Goal: Information Seeking & Learning: Learn about a topic

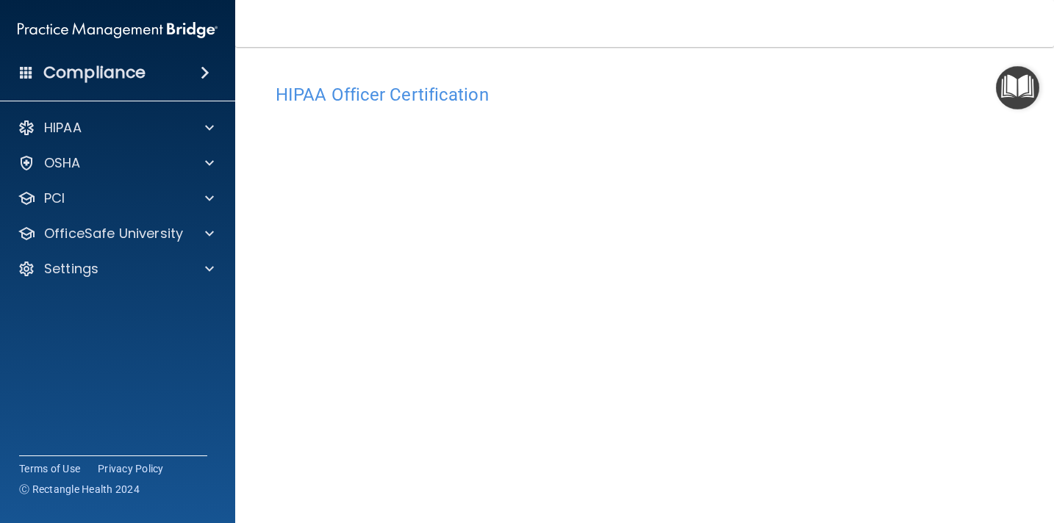
scroll to position [65, 0]
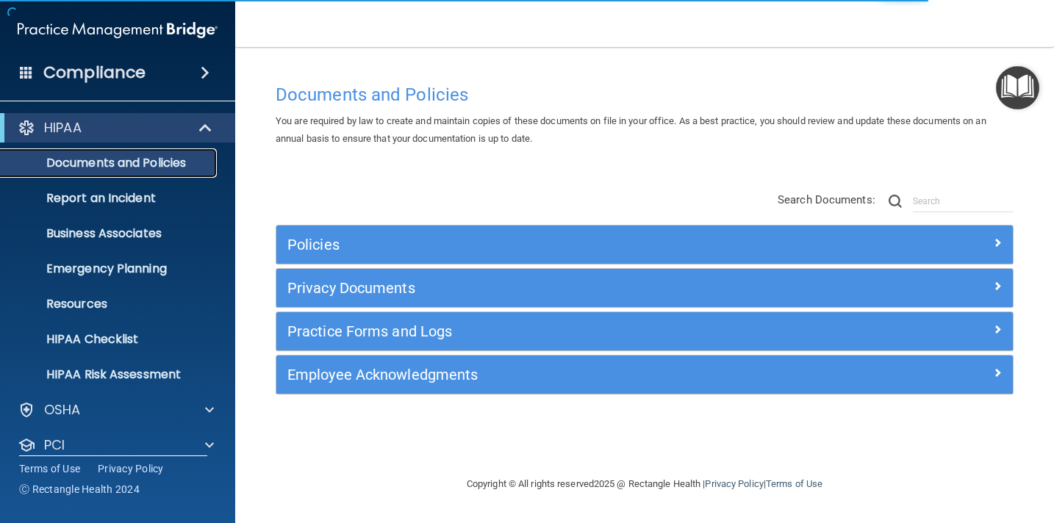
click at [160, 160] on p "Documents and Policies" at bounding box center [110, 163] width 201 height 15
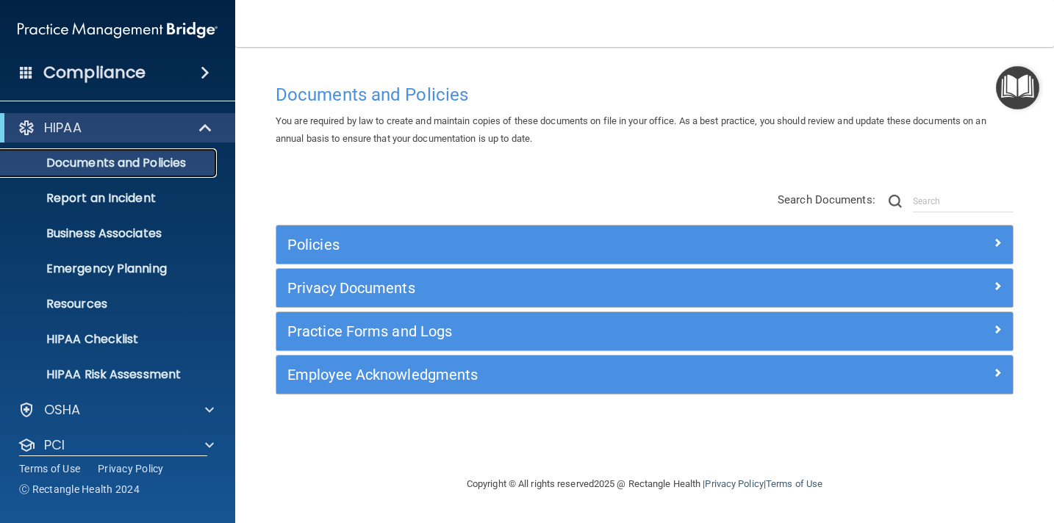
click at [110, 157] on p "Documents and Policies" at bounding box center [110, 163] width 201 height 15
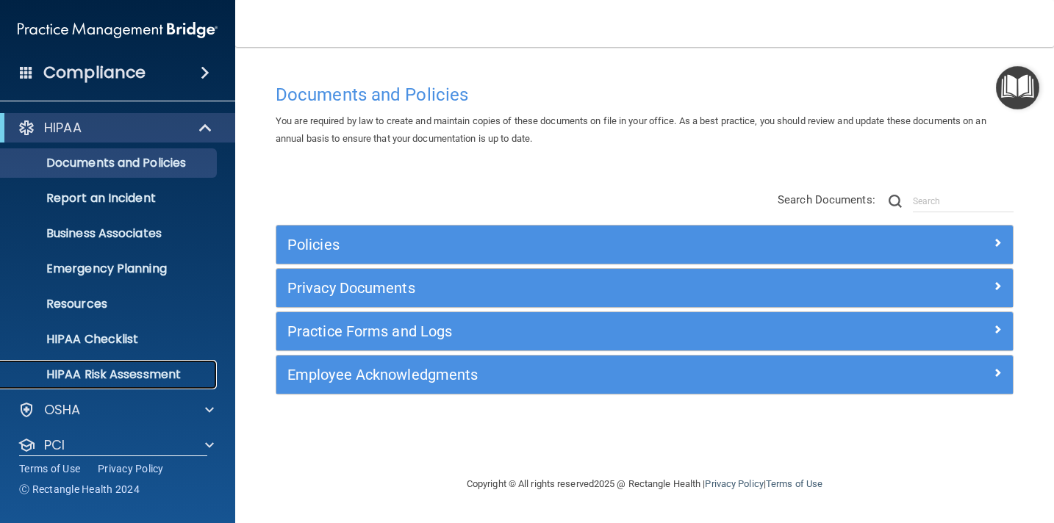
click at [119, 373] on p "HIPAA Risk Assessment" at bounding box center [110, 375] width 201 height 15
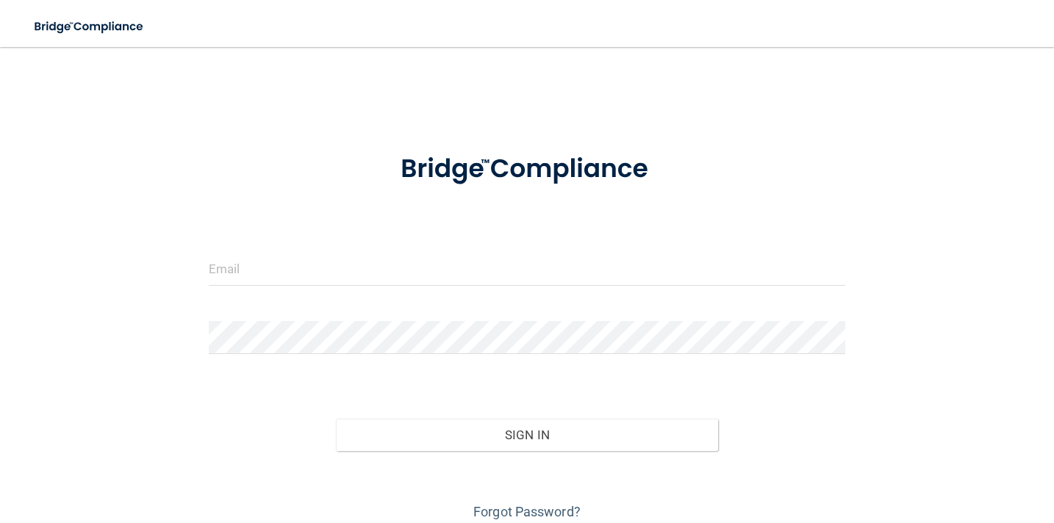
click at [412, 272] on input "email" at bounding box center [527, 269] width 637 height 33
type input "[EMAIL_ADDRESS][DOMAIN_NAME]"
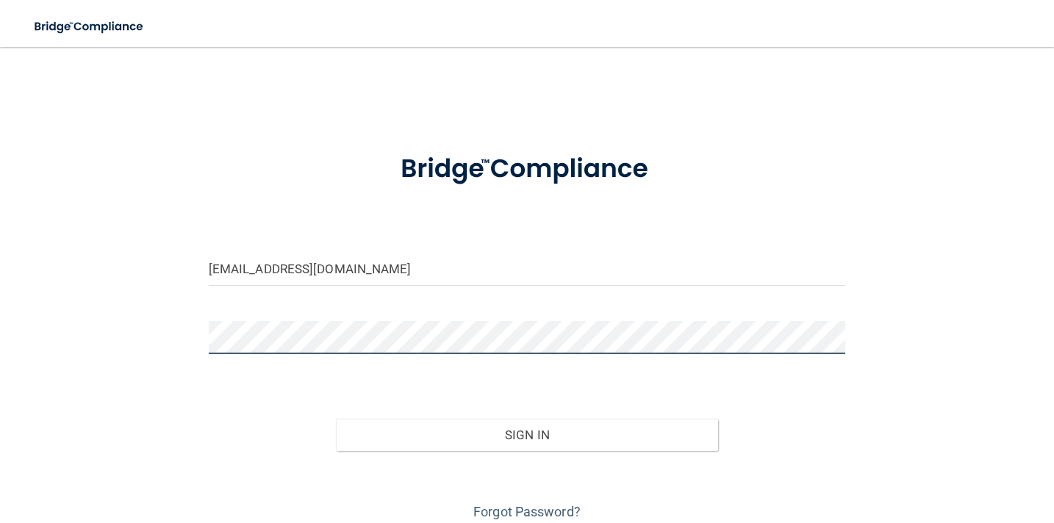
click at [336, 419] on button "Sign In" at bounding box center [527, 435] width 382 height 32
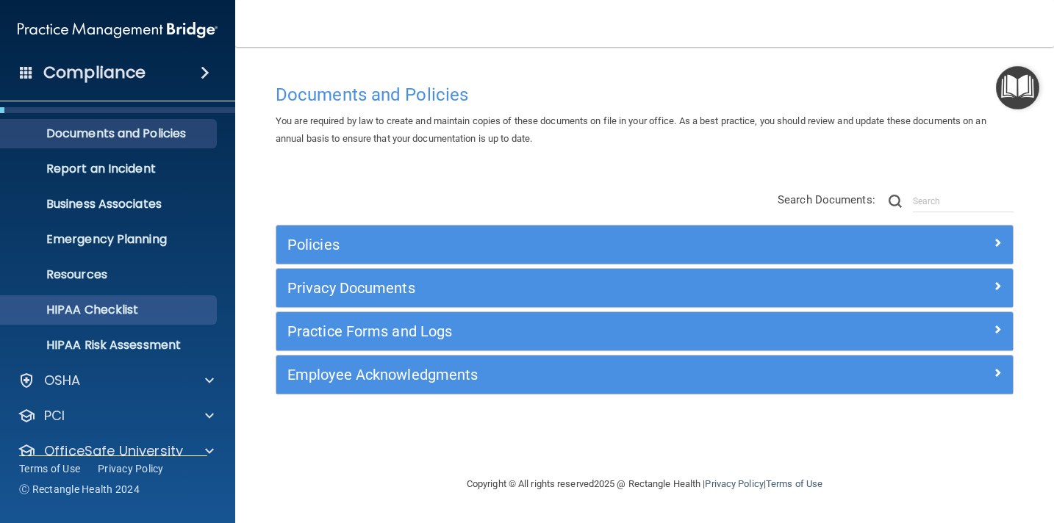
scroll to position [87, 0]
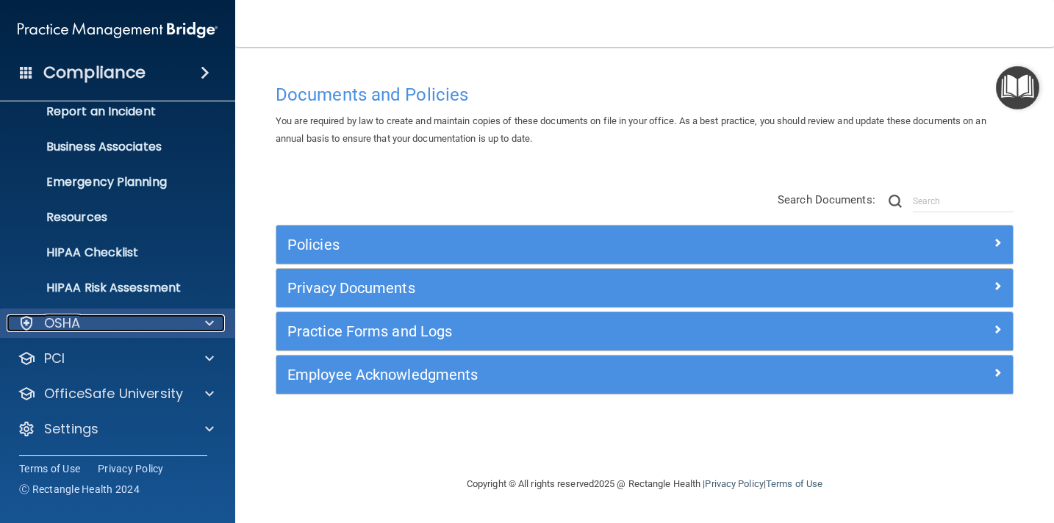
click at [187, 326] on div "OSHA" at bounding box center [98, 324] width 182 height 18
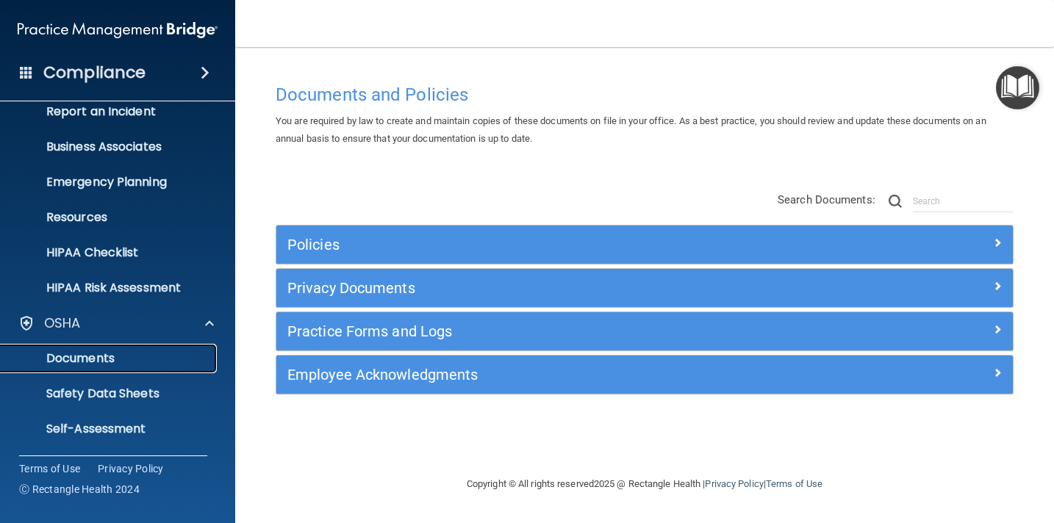
click at [107, 364] on p "Documents" at bounding box center [110, 358] width 201 height 15
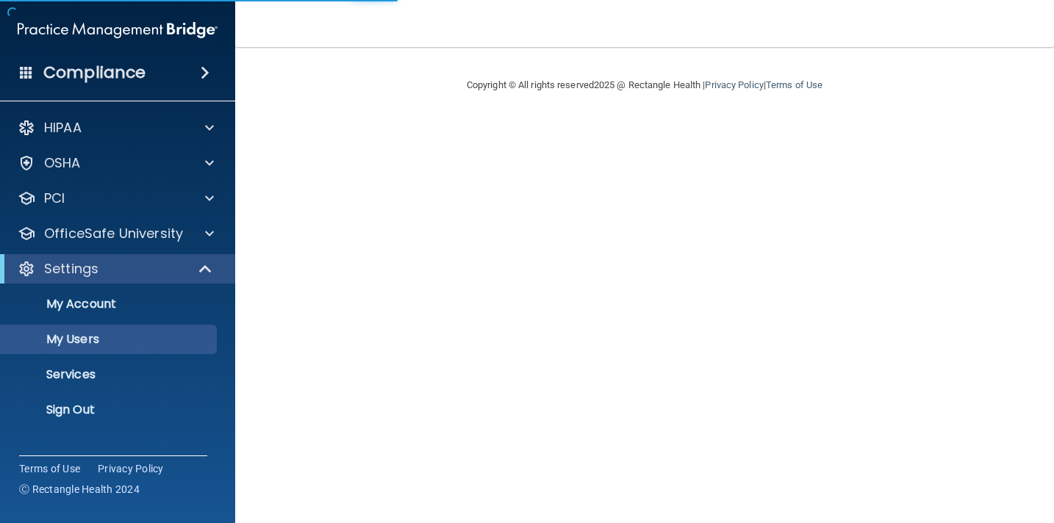
select select "20"
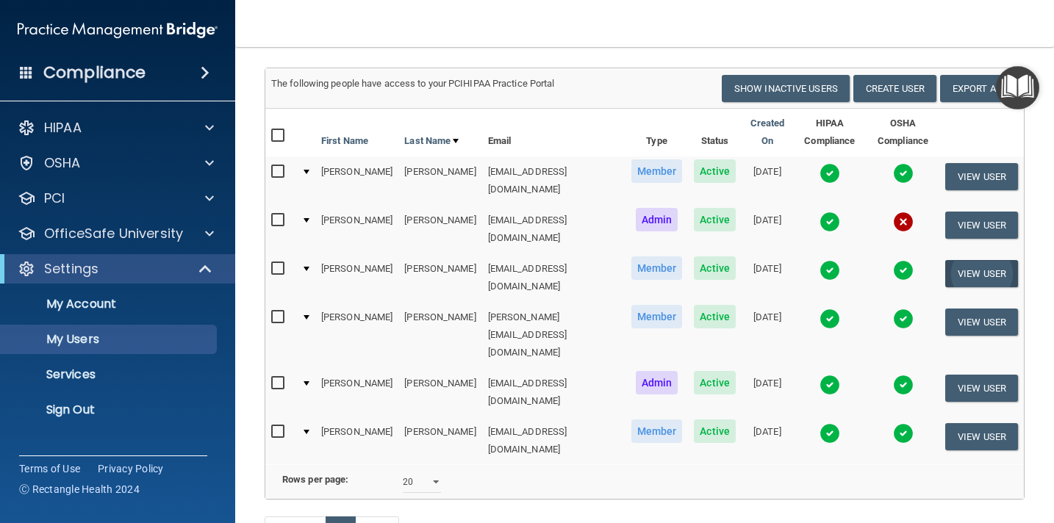
scroll to position [101, 0]
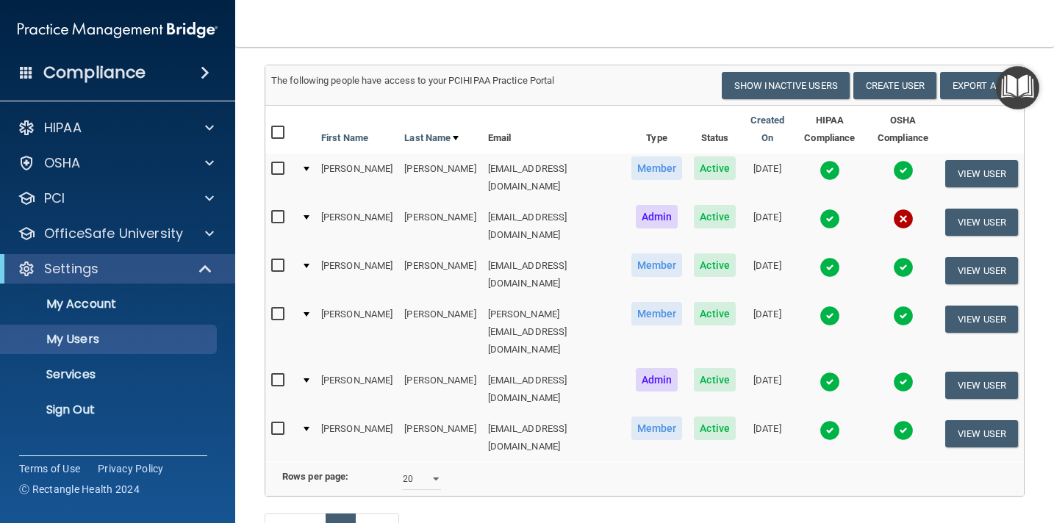
click at [895, 209] on img at bounding box center [903, 219] width 21 height 21
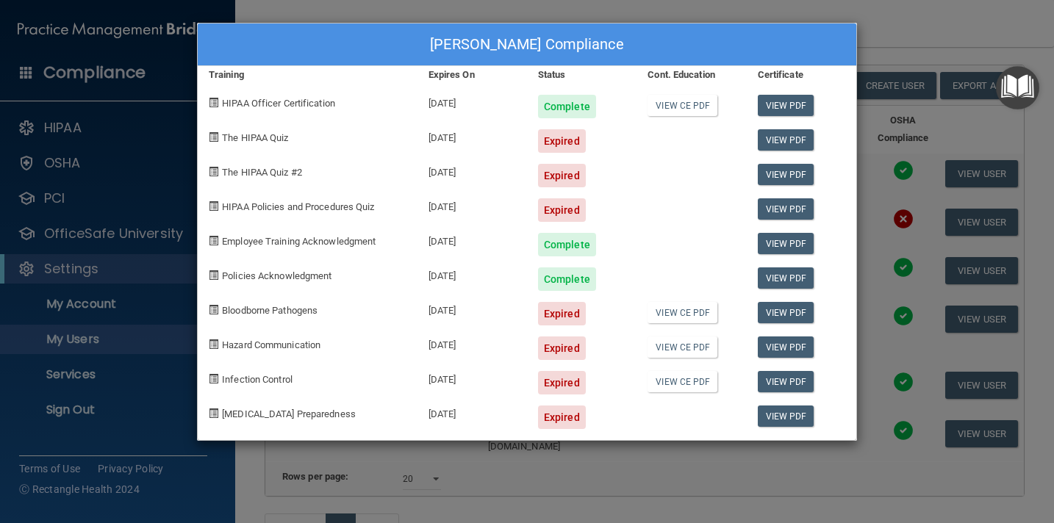
click at [886, 27] on div "Karen Neilson's Compliance Training Expires On Status Cont. Education Certifica…" at bounding box center [527, 261] width 1054 height 523
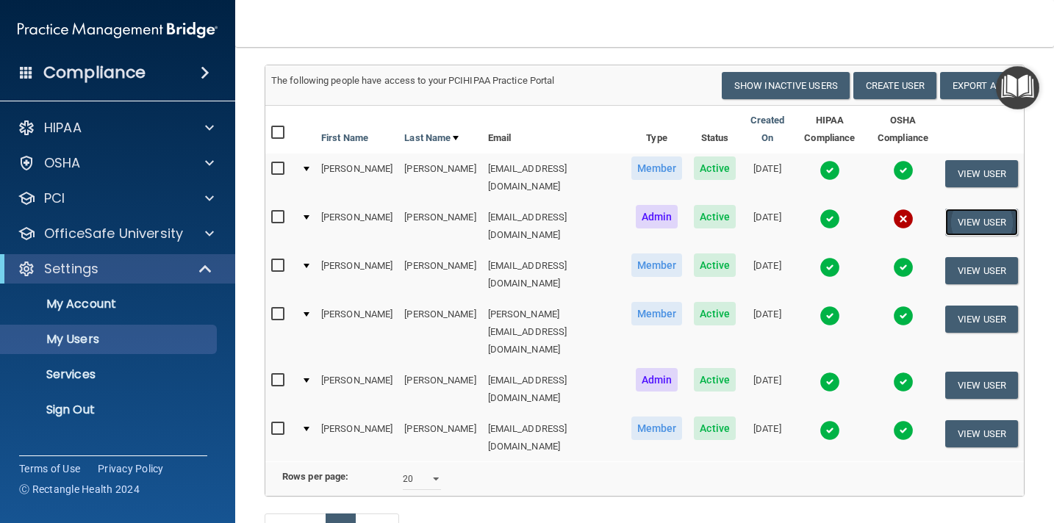
click at [978, 210] on button "View User" at bounding box center [981, 222] width 73 height 27
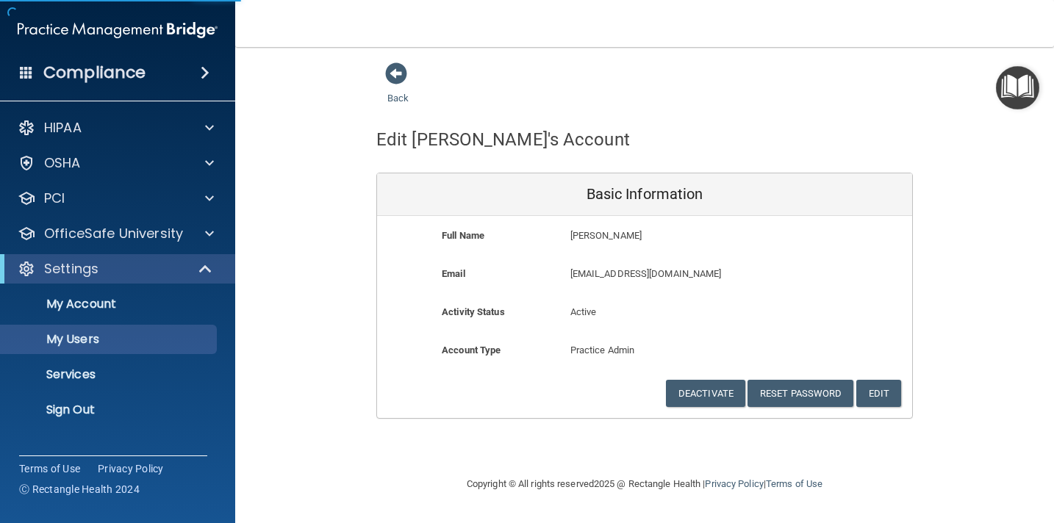
select select "20"
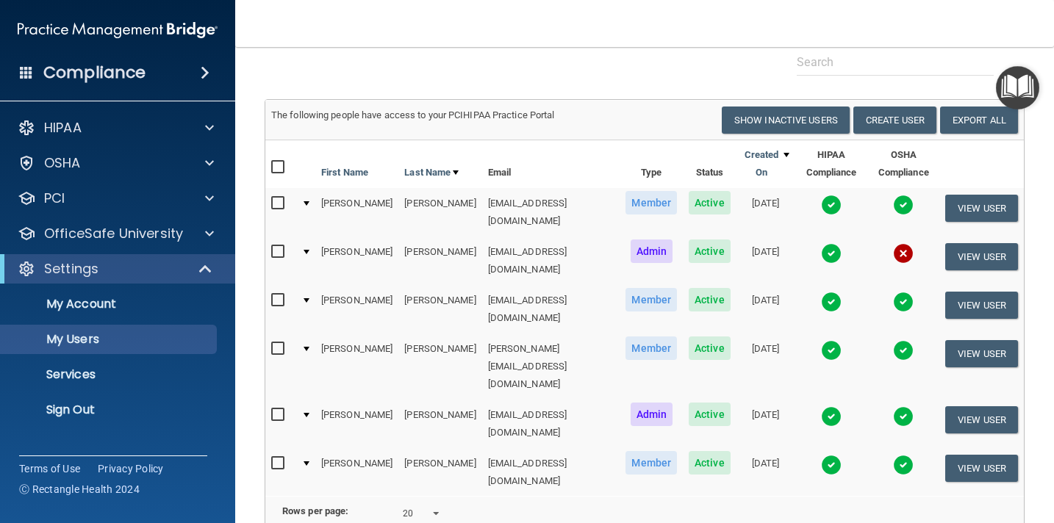
scroll to position [62, 0]
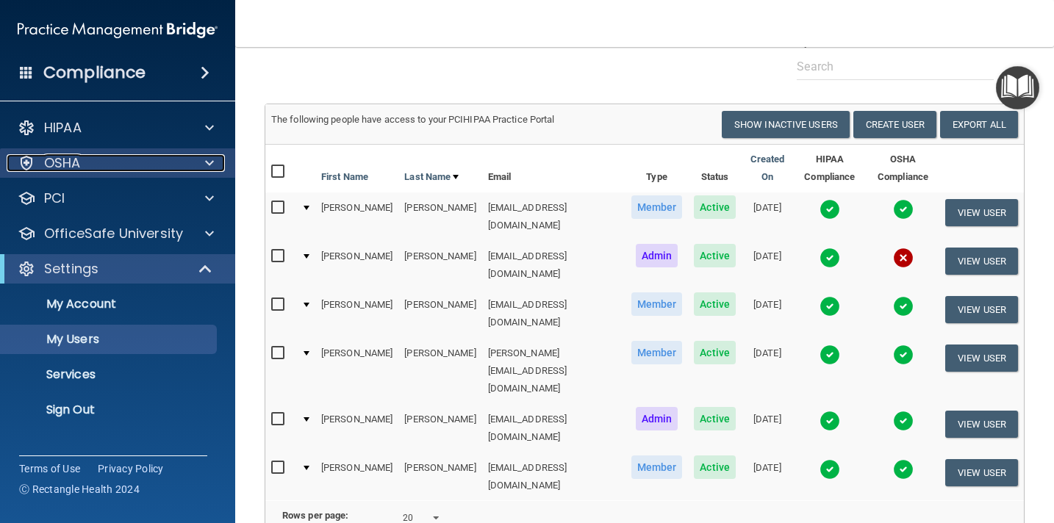
click at [204, 164] on div at bounding box center [207, 163] width 37 height 18
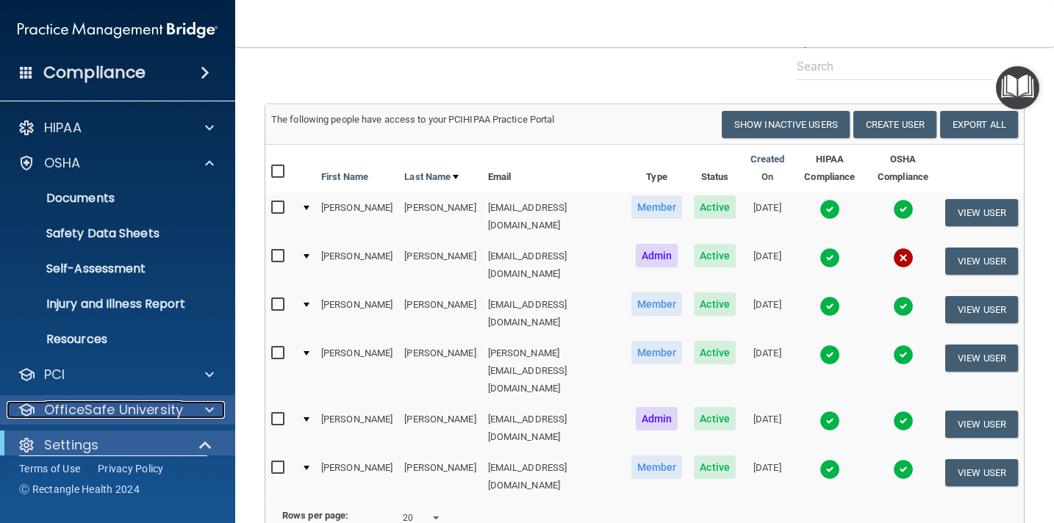
click at [201, 408] on div at bounding box center [207, 410] width 37 height 18
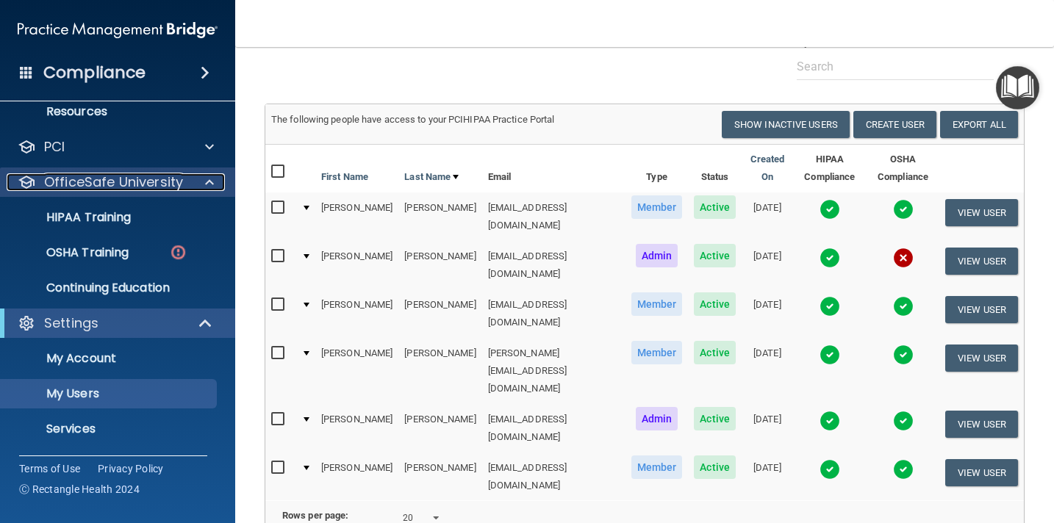
scroll to position [245, 0]
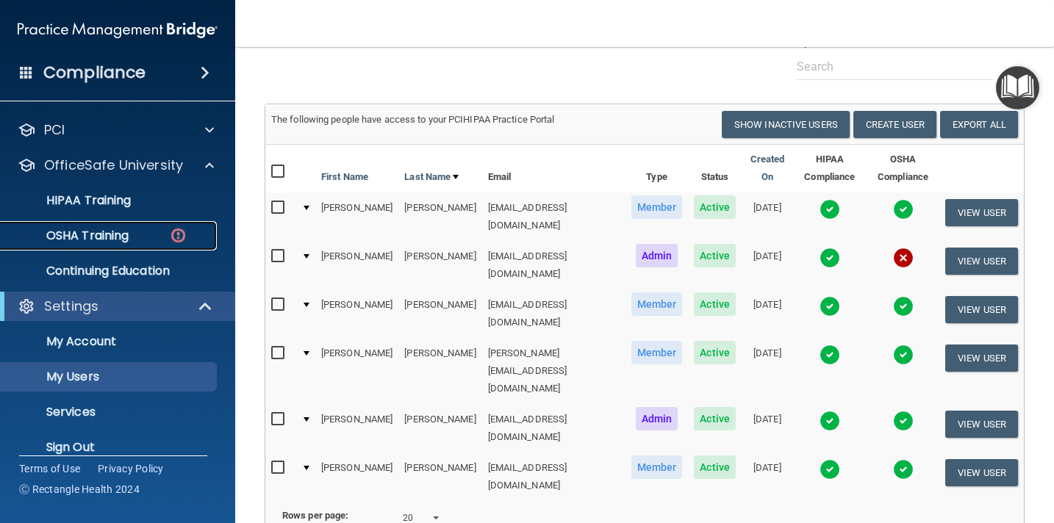
click at [142, 229] on div "OSHA Training" at bounding box center [110, 236] width 201 height 15
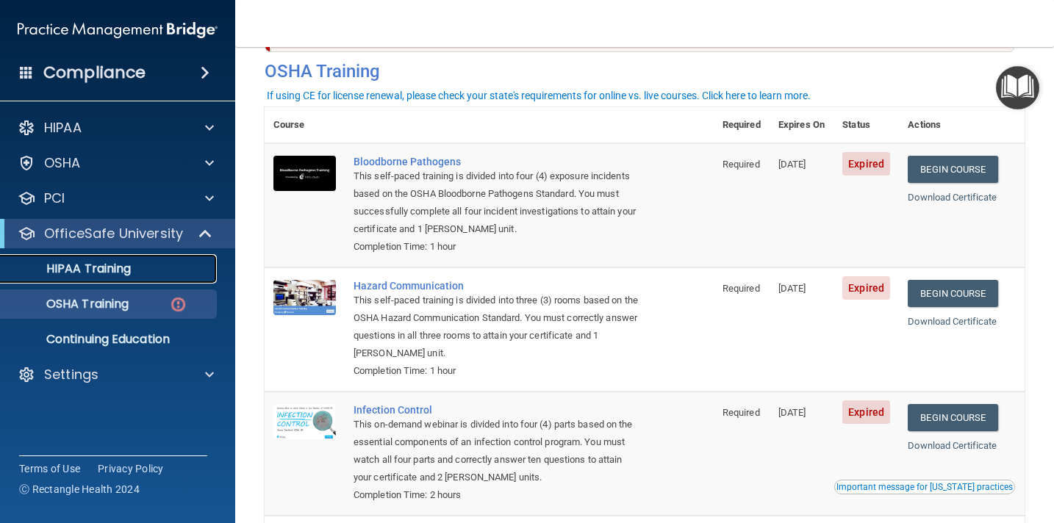
click at [135, 276] on link "HIPAA Training" at bounding box center [101, 268] width 232 height 29
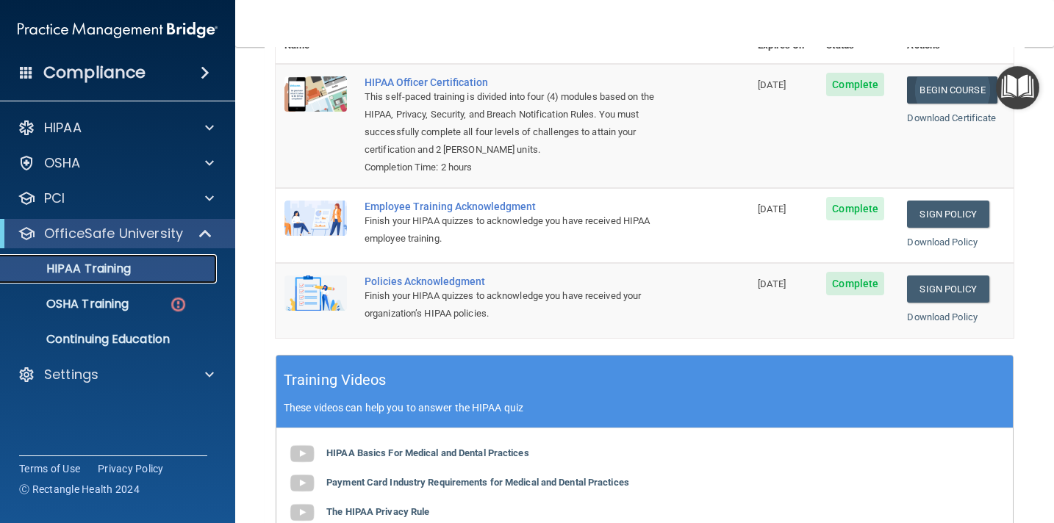
scroll to position [188, 0]
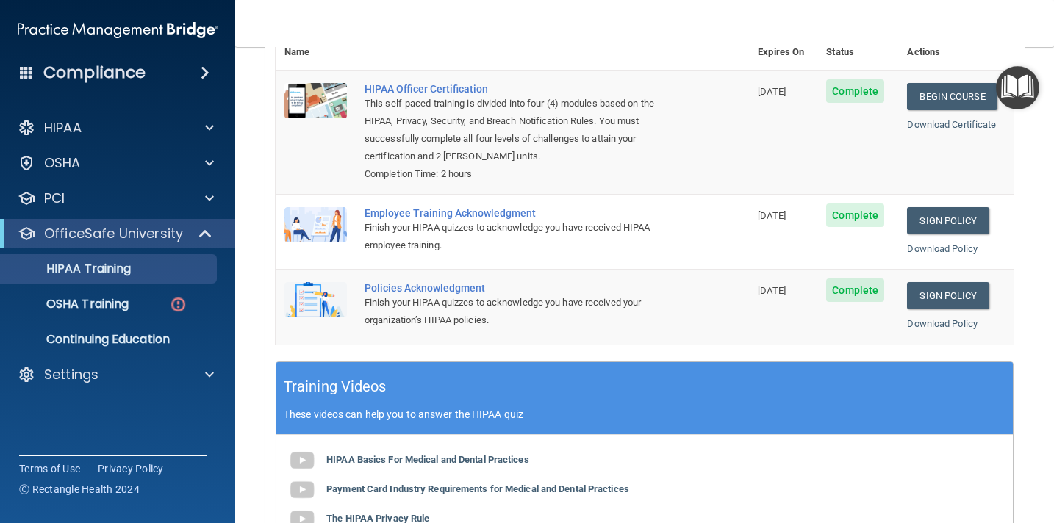
click at [961, 131] on div "Download Certificate" at bounding box center [956, 125] width 98 height 18
click at [961, 128] on link "Download Certificate" at bounding box center [951, 124] width 89 height 11
click at [938, 248] on link "Download Policy" at bounding box center [942, 248] width 71 height 11
click at [947, 221] on link "Sign Policy" at bounding box center [948, 220] width 82 height 27
click at [950, 290] on link "Sign Policy" at bounding box center [948, 295] width 82 height 27
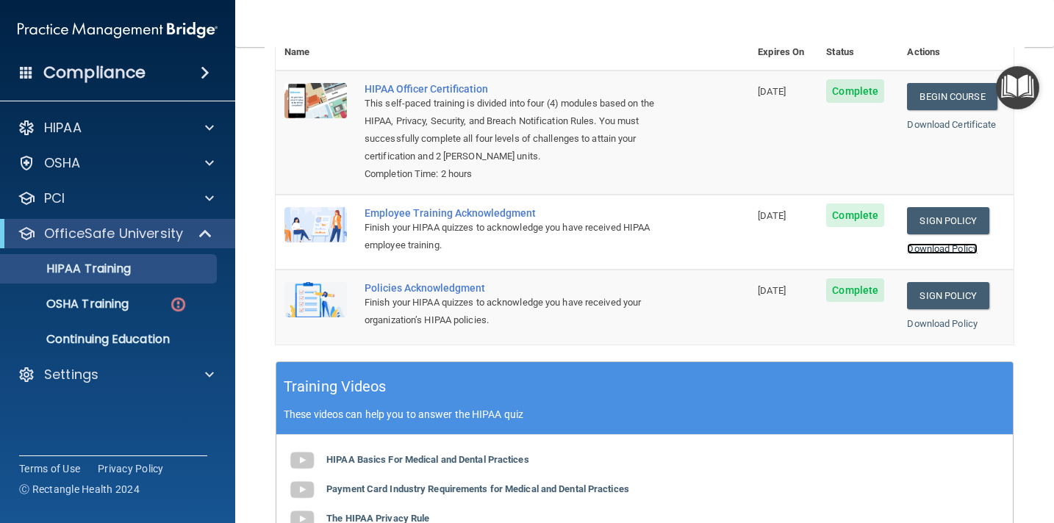
click at [939, 253] on link "Download Policy" at bounding box center [942, 248] width 71 height 11
click at [932, 327] on link "Download Policy" at bounding box center [942, 323] width 71 height 11
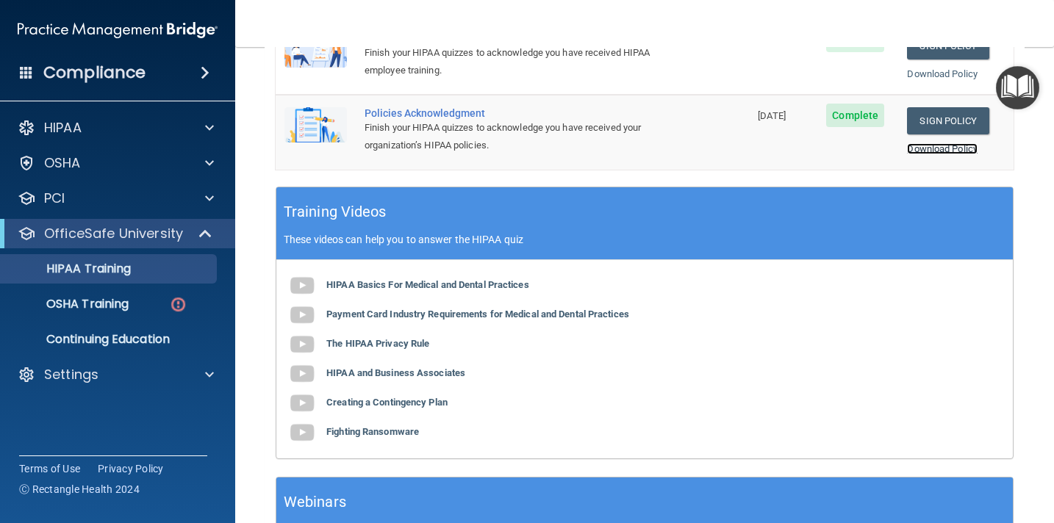
scroll to position [0, 0]
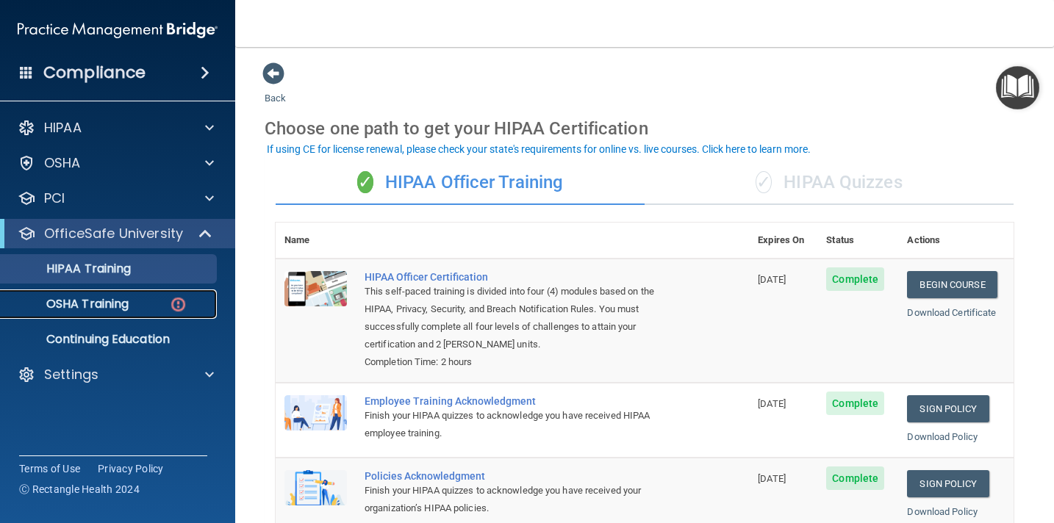
click at [145, 299] on div "OSHA Training" at bounding box center [110, 304] width 201 height 15
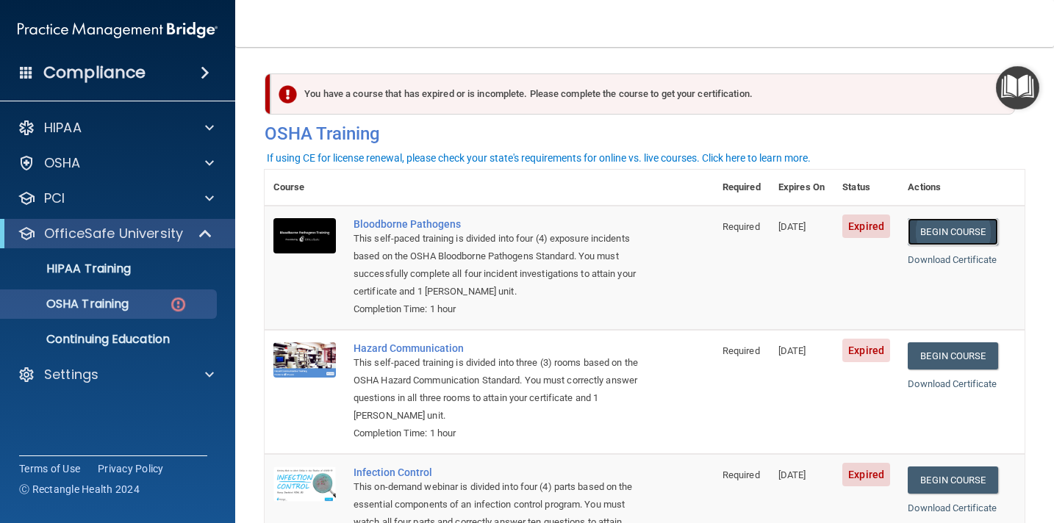
click at [970, 232] on link "Begin Course" at bounding box center [953, 231] width 90 height 27
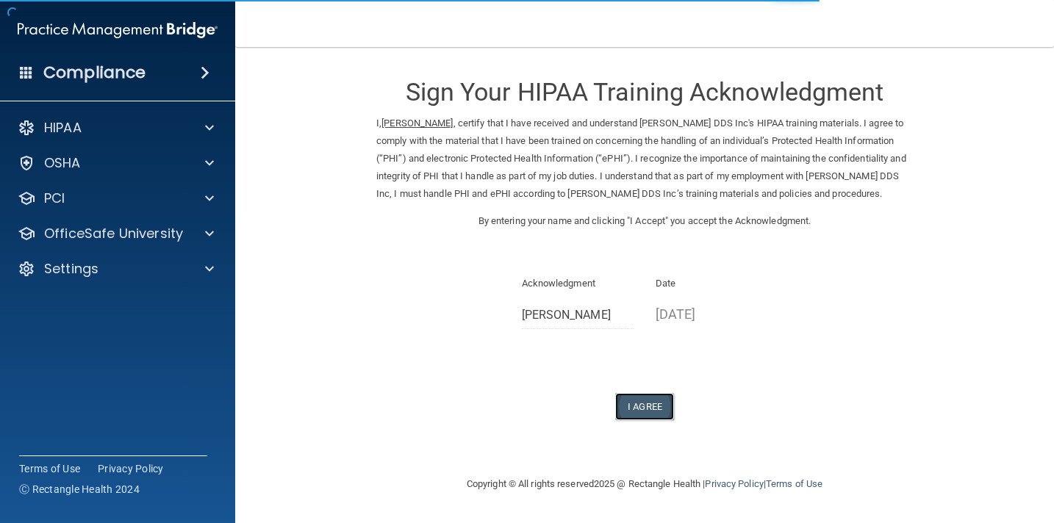
click at [641, 409] on button "I Agree" at bounding box center [644, 406] width 59 height 27
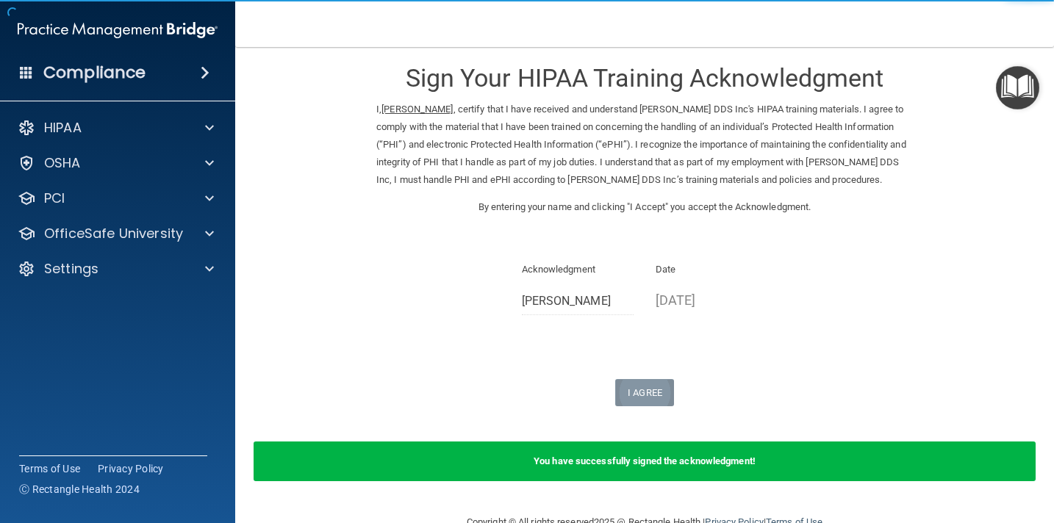
scroll to position [17, 0]
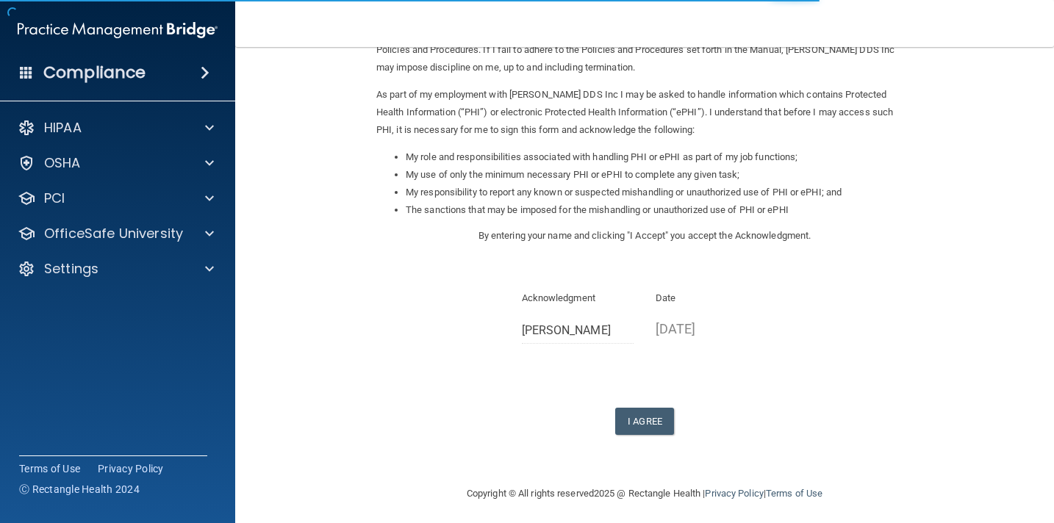
scroll to position [150, 0]
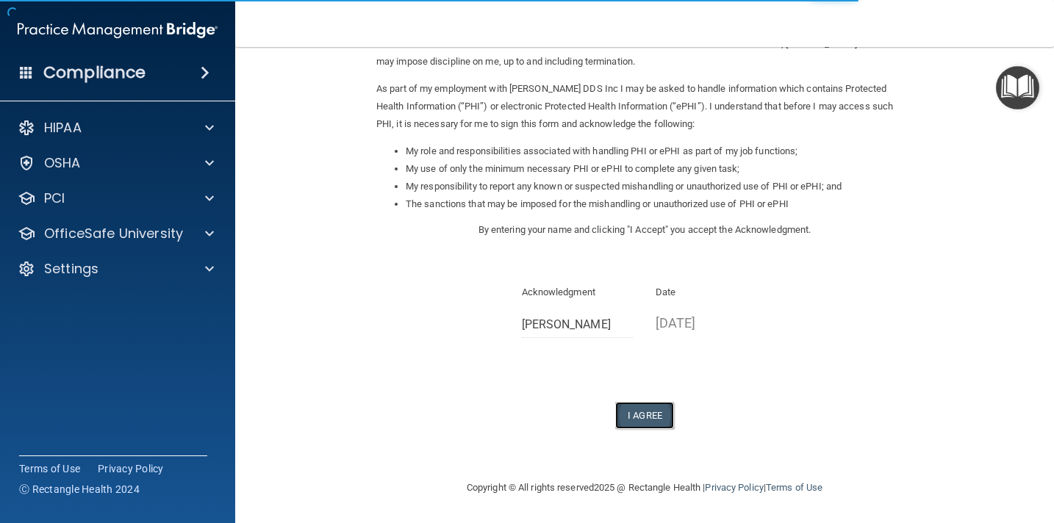
click at [648, 419] on button "I Agree" at bounding box center [644, 415] width 59 height 27
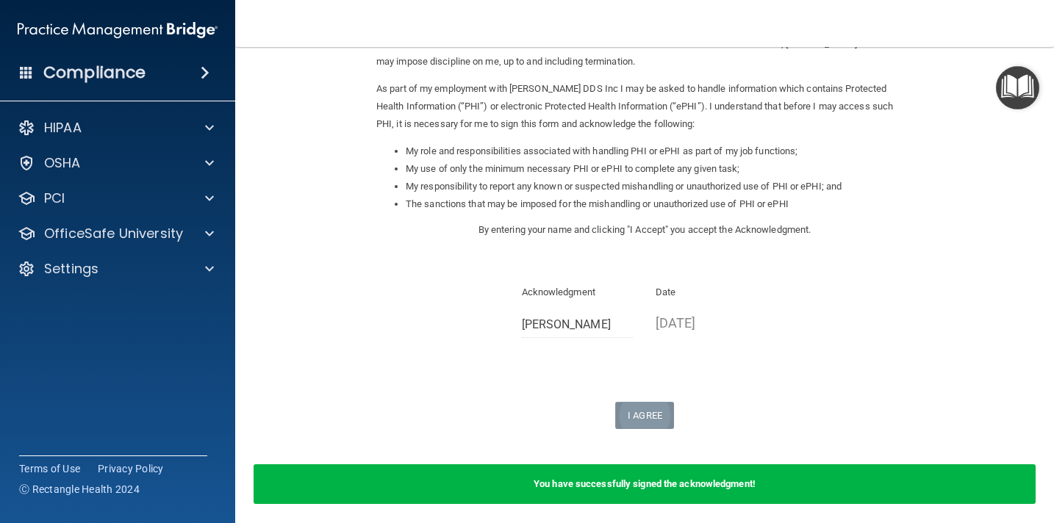
scroll to position [207, 0]
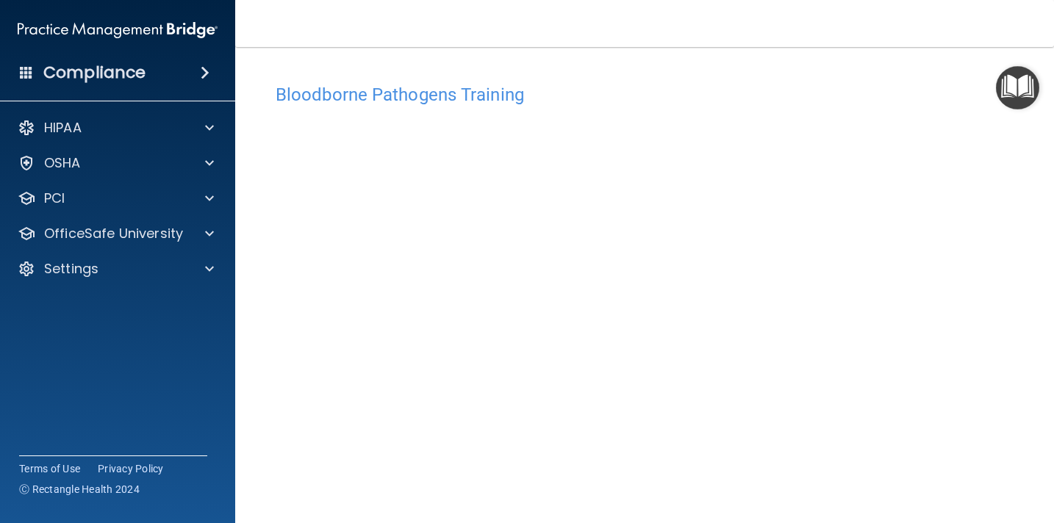
scroll to position [8, 0]
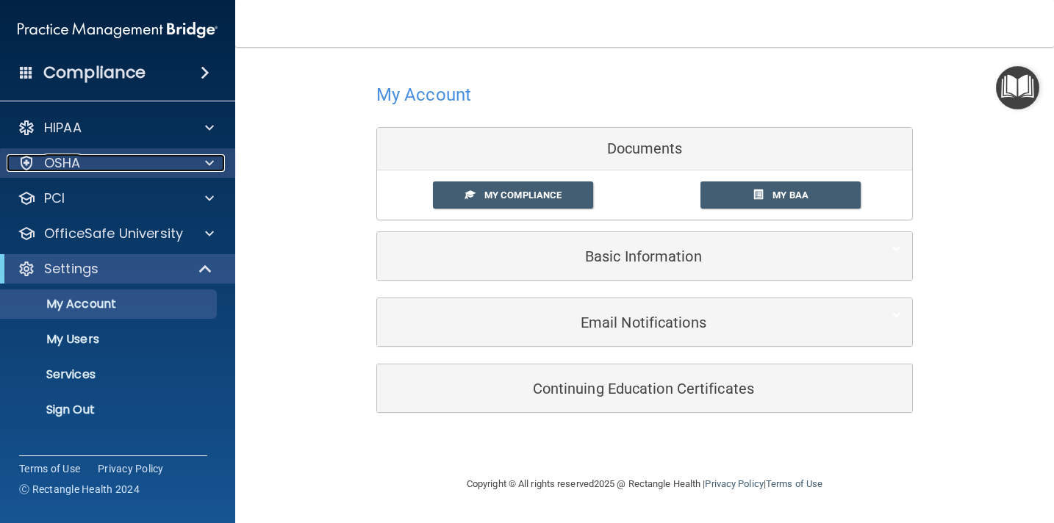
click at [153, 167] on div "OSHA" at bounding box center [98, 163] width 182 height 18
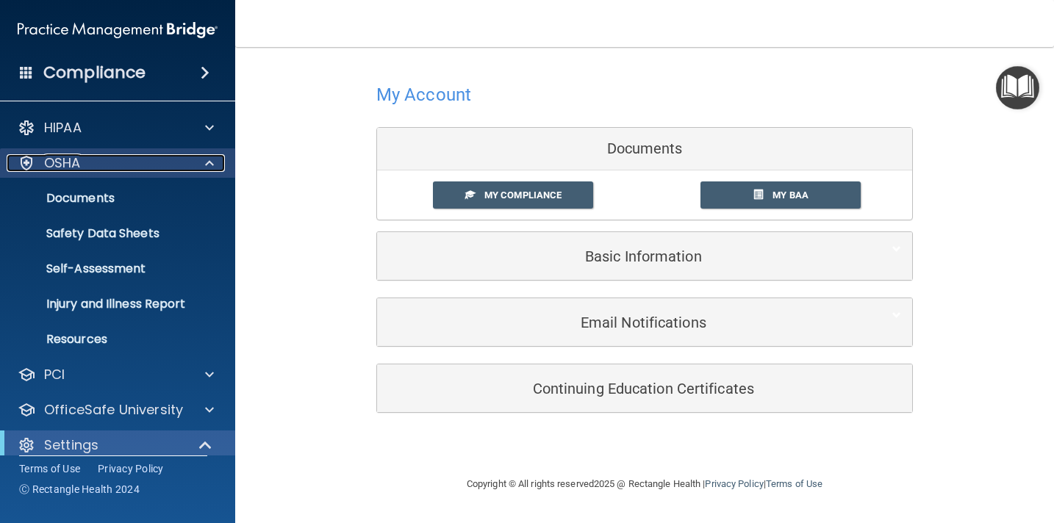
click at [192, 162] on div at bounding box center [207, 163] width 37 height 18
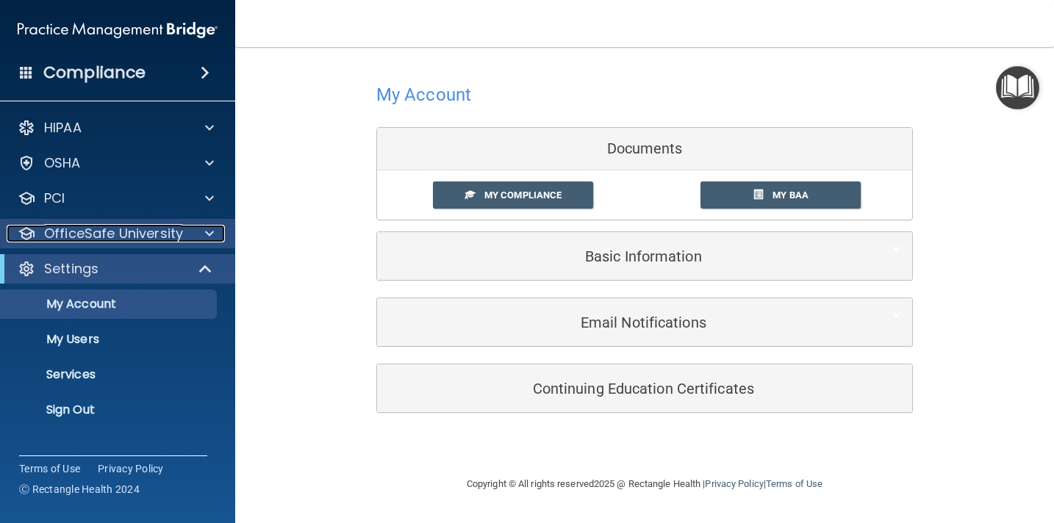
click at [186, 237] on div "OfficeSafe University" at bounding box center [98, 234] width 182 height 18
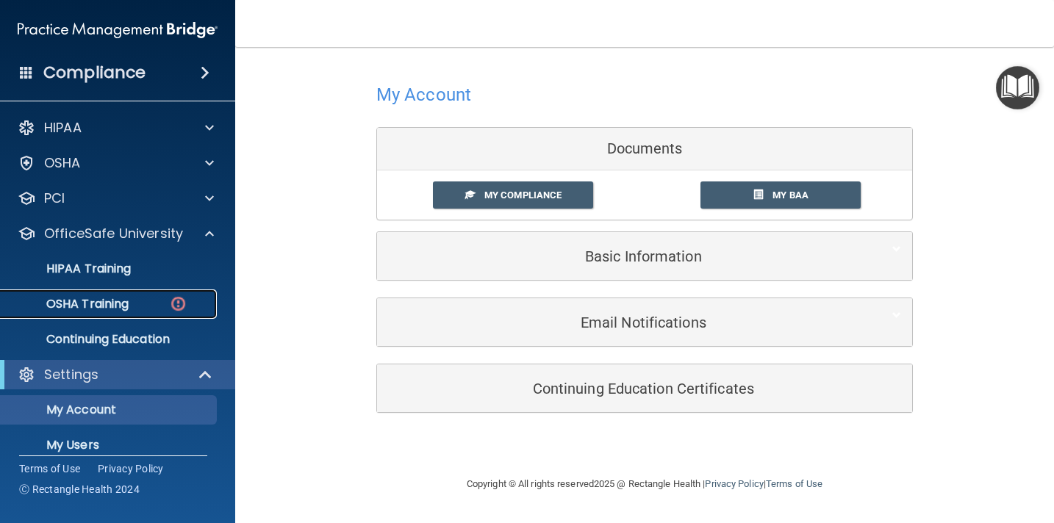
click at [126, 310] on p "OSHA Training" at bounding box center [69, 304] width 119 height 15
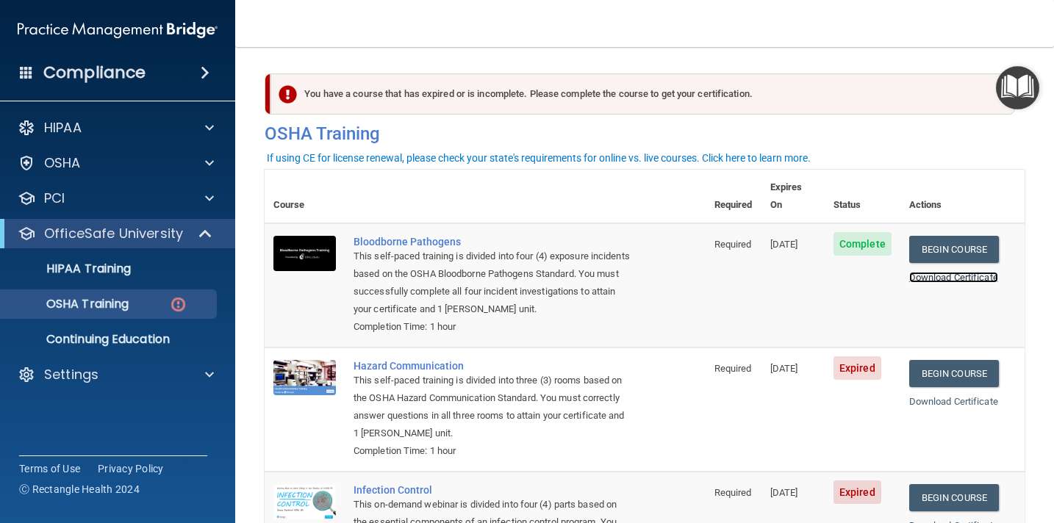
click at [965, 272] on link "Download Certificate" at bounding box center [953, 277] width 89 height 11
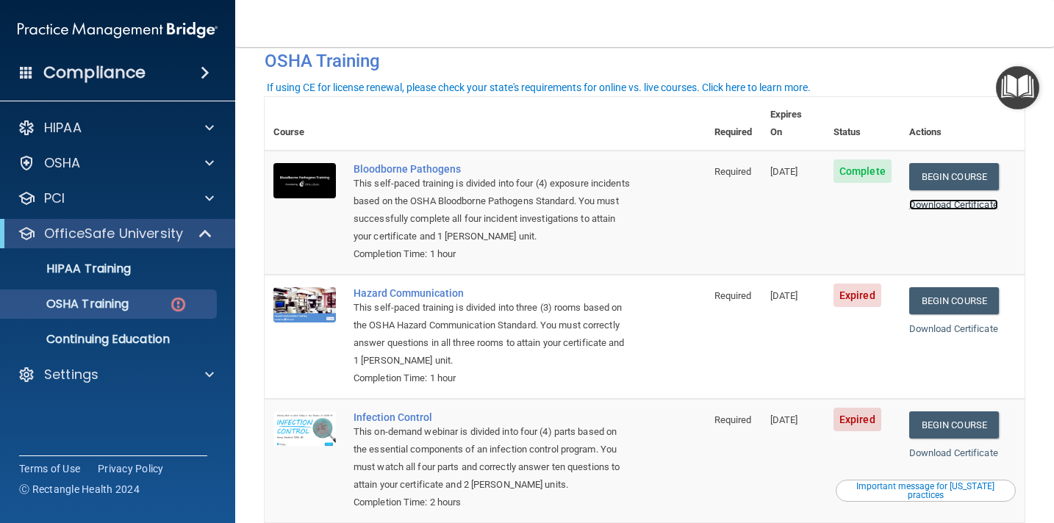
scroll to position [65, 0]
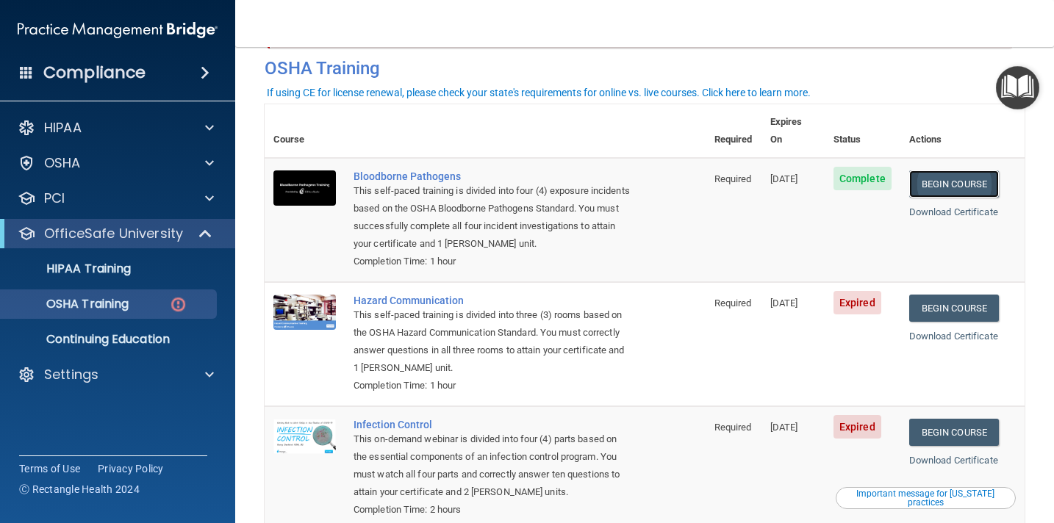
click at [982, 171] on link "Begin Course" at bounding box center [954, 184] width 90 height 27
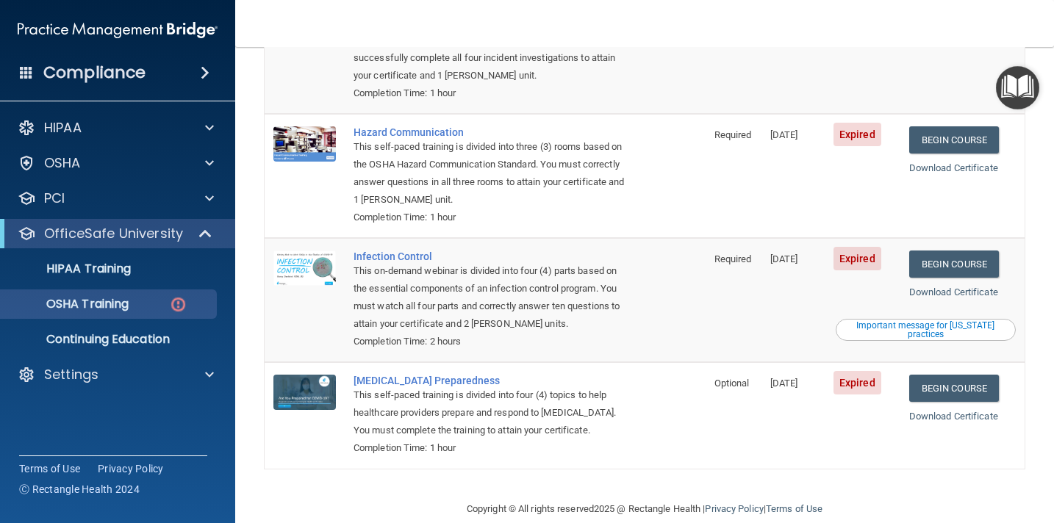
scroll to position [236, 0]
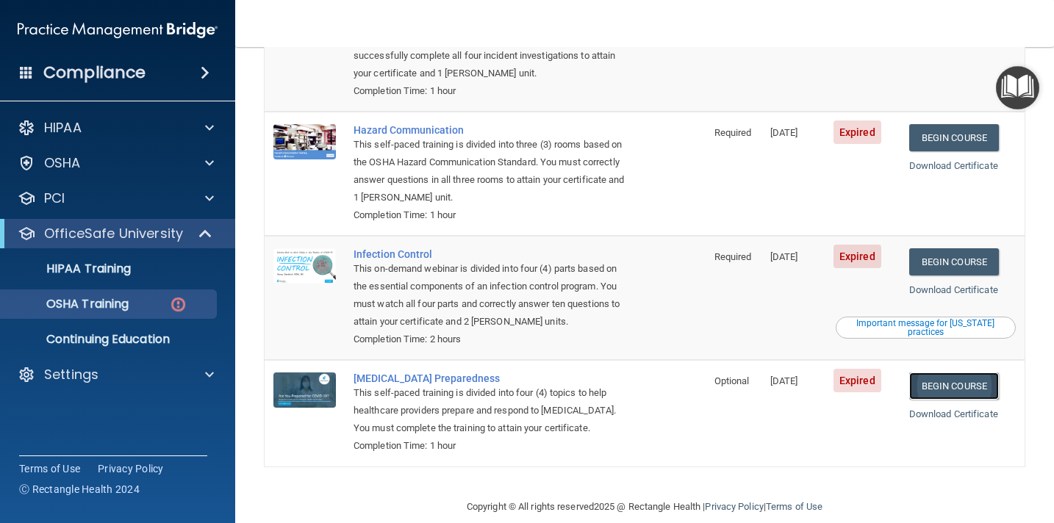
click at [965, 373] on link "Begin Course" at bounding box center [954, 386] width 90 height 27
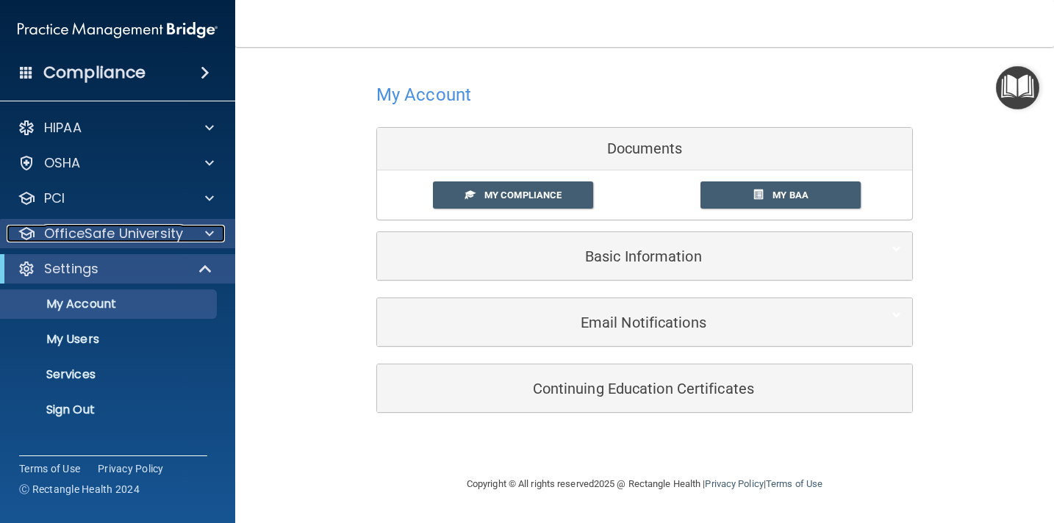
click at [202, 229] on div at bounding box center [207, 234] width 37 height 18
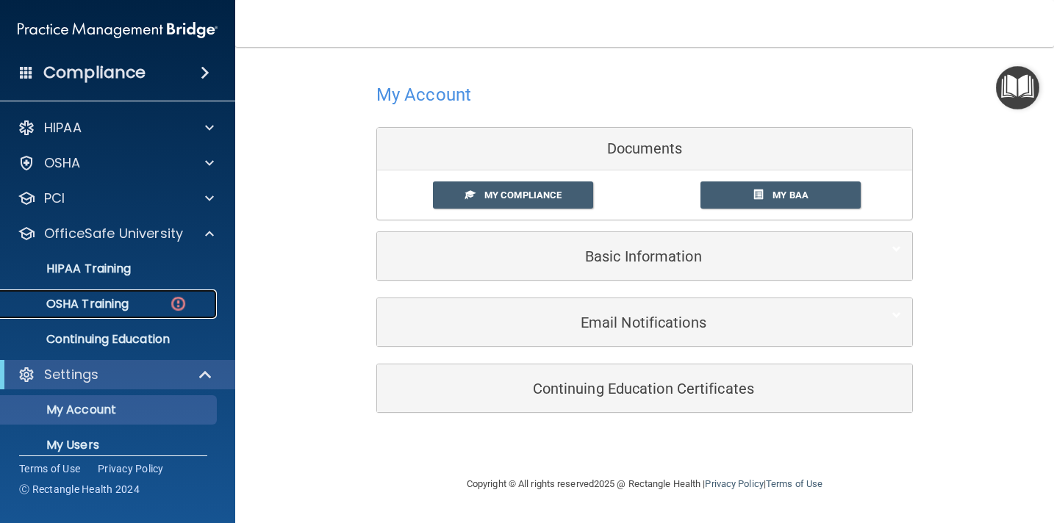
click at [137, 308] on div "OSHA Training" at bounding box center [110, 304] width 201 height 15
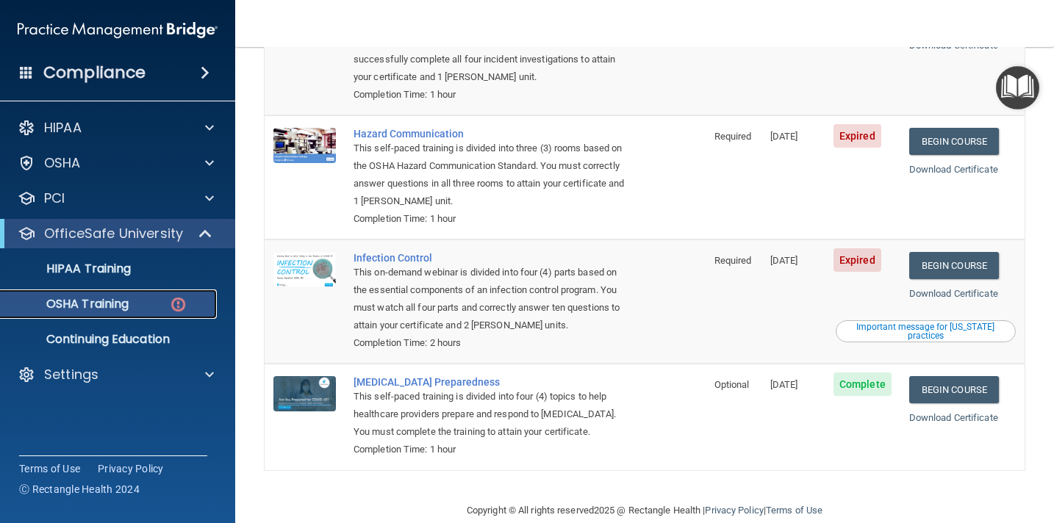
scroll to position [239, 0]
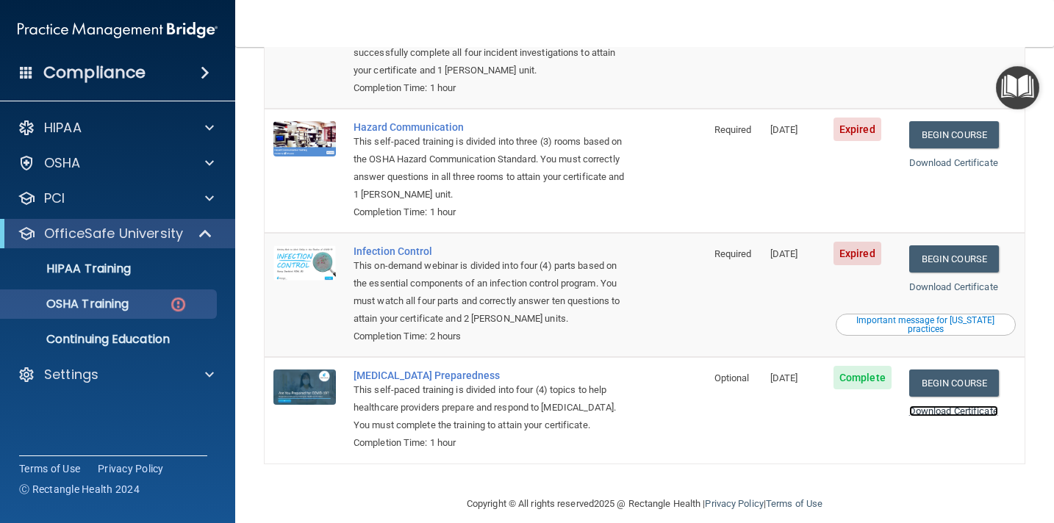
click at [957, 406] on link "Download Certificate" at bounding box center [953, 411] width 89 height 11
click at [121, 265] on p "HIPAA Training" at bounding box center [70, 269] width 121 height 15
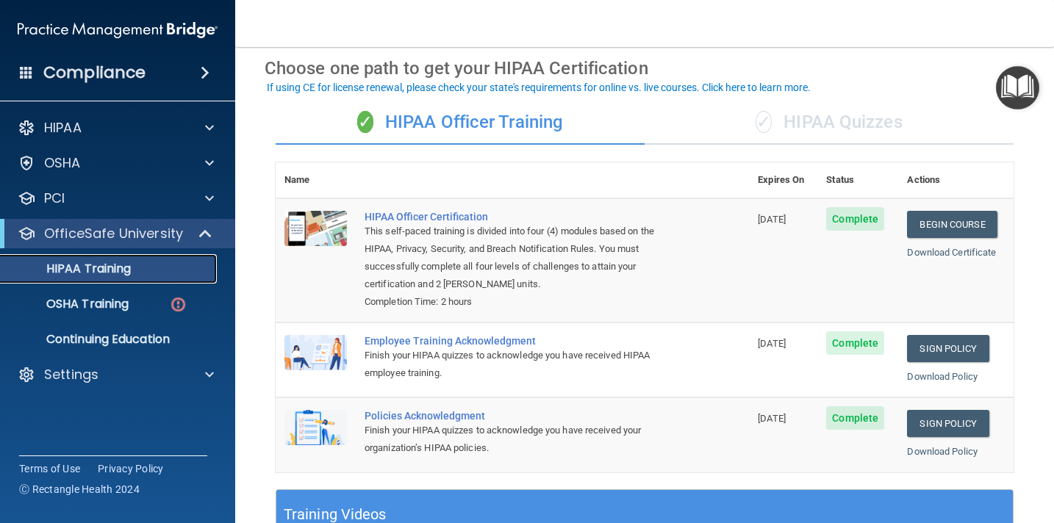
scroll to position [64, 0]
